Goal: Information Seeking & Learning: Learn about a topic

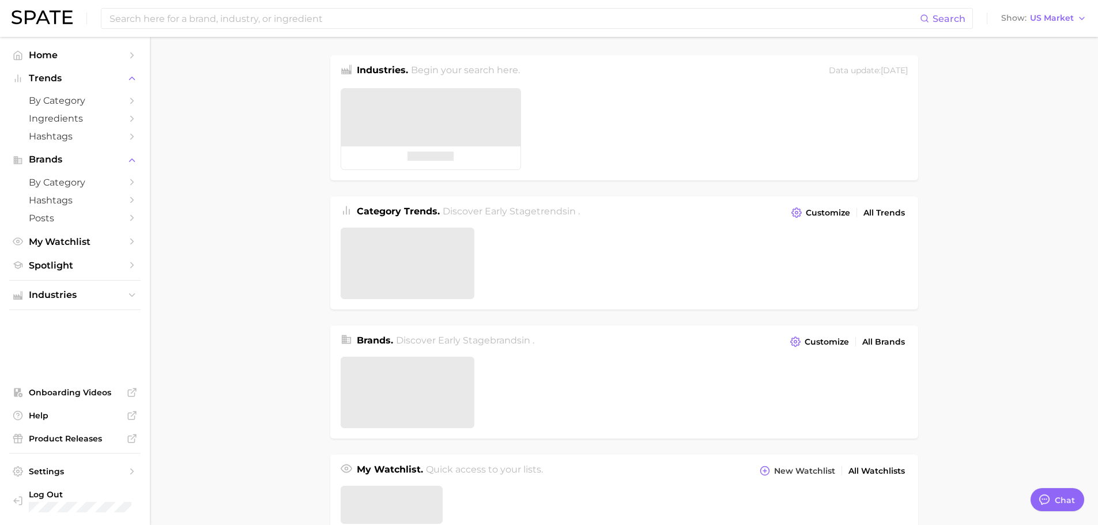
type textarea "x"
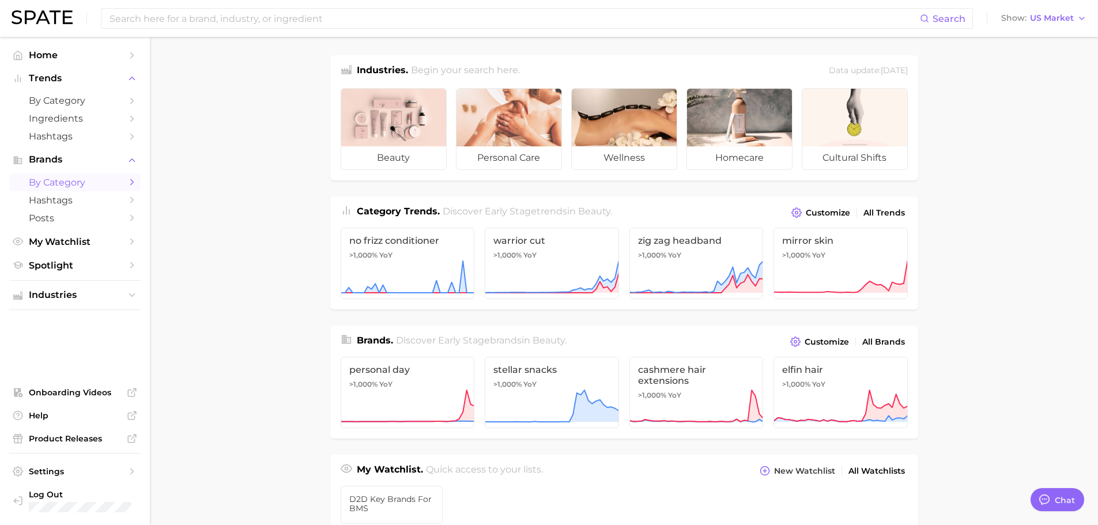
click at [66, 185] on span "by Category" at bounding box center [75, 182] width 92 height 11
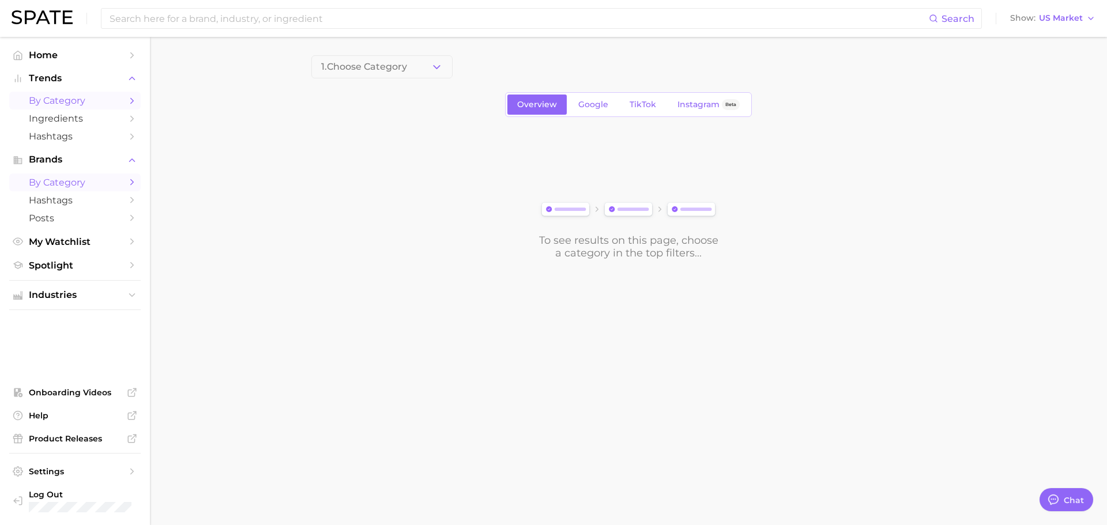
click at [70, 103] on span "by Category" at bounding box center [75, 100] width 92 height 11
click at [66, 95] on link "by Category" at bounding box center [74, 101] width 131 height 18
click at [435, 63] on icon "button" at bounding box center [437, 67] width 12 height 12
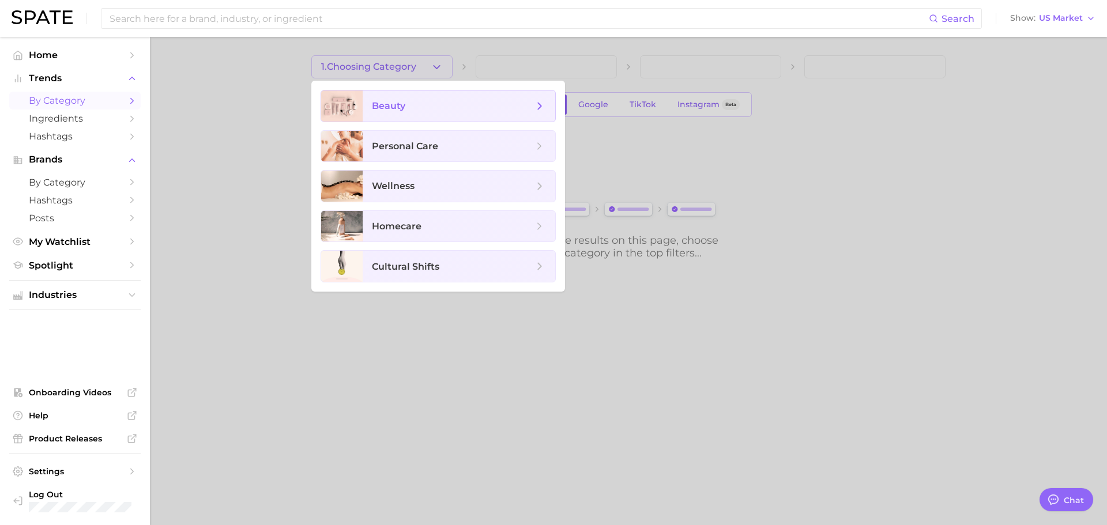
click at [429, 101] on span "beauty" at bounding box center [452, 106] width 161 height 13
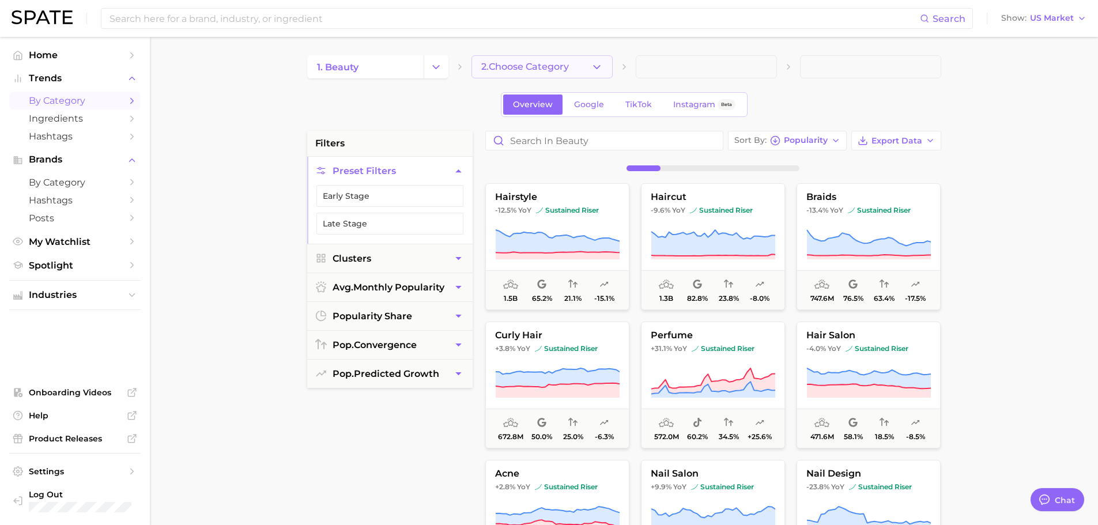
click at [591, 66] on icon "button" at bounding box center [597, 67] width 12 height 12
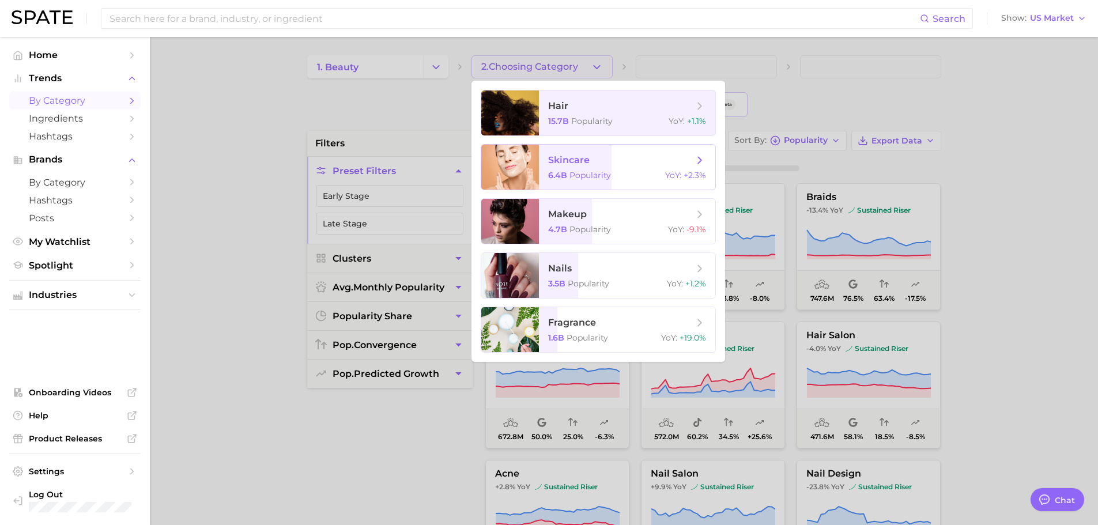
click at [584, 164] on span "skincare" at bounding box center [568, 159] width 41 height 11
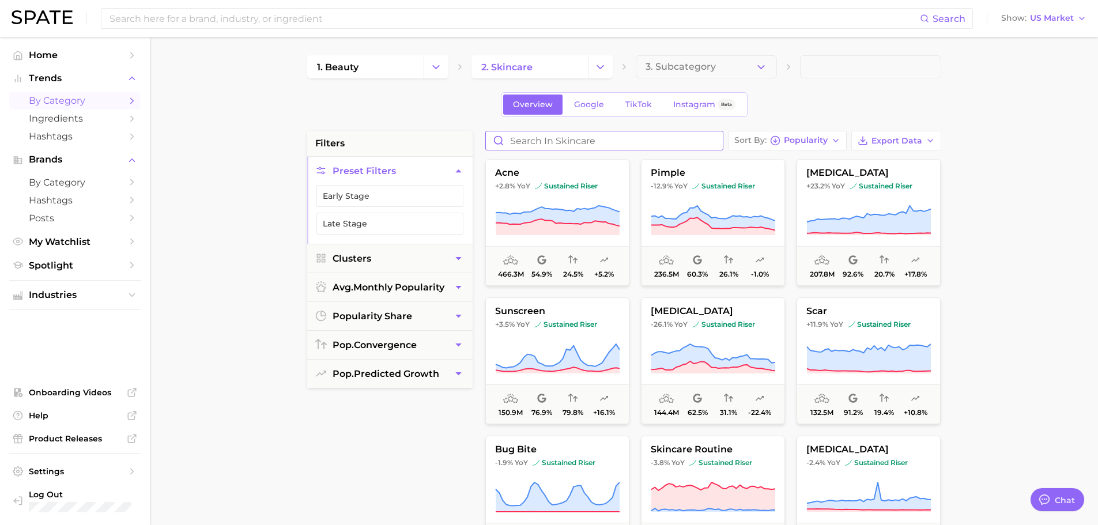
click at [636, 141] on input "Search in skincare" at bounding box center [604, 140] width 237 height 18
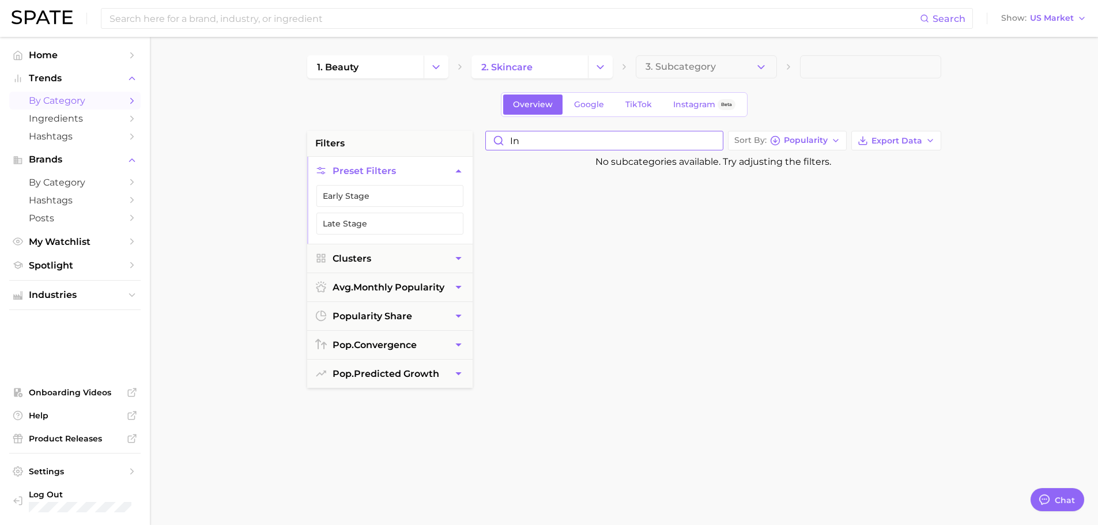
type input "i"
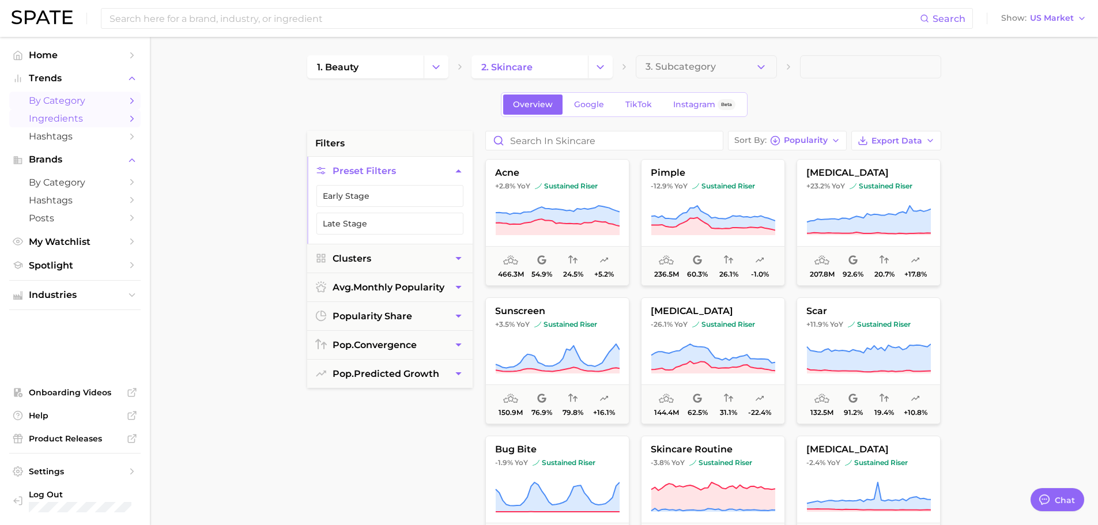
click at [81, 116] on span "Ingredients" at bounding box center [75, 118] width 92 height 11
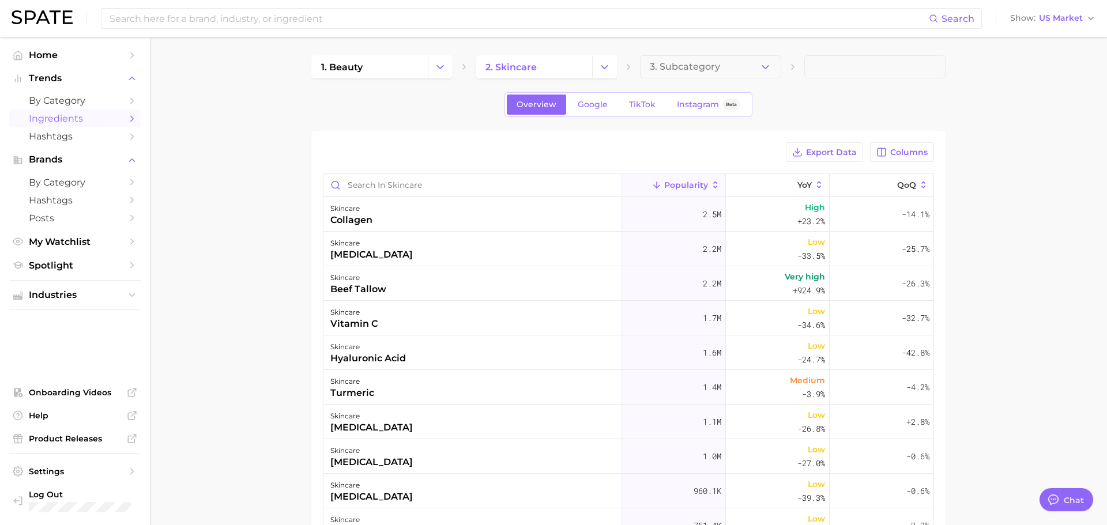
type textarea "x"
click at [53, 135] on span "Hashtags" at bounding box center [75, 136] width 92 height 11
